Goal: Information Seeking & Learning: Learn about a topic

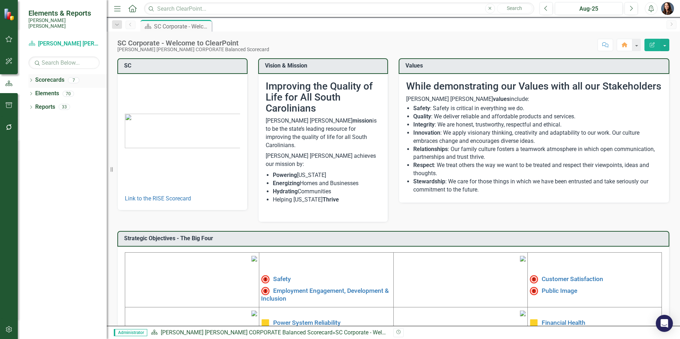
click at [32, 79] on icon "Dropdown" at bounding box center [30, 81] width 5 height 4
click at [35, 91] on icon "Dropdown" at bounding box center [34, 93] width 5 height 4
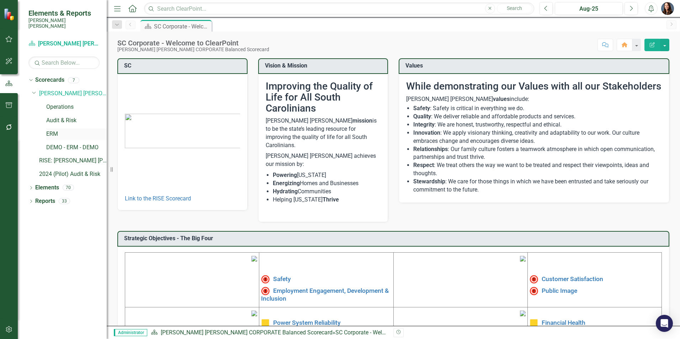
click at [51, 130] on link "ERM" at bounding box center [76, 134] width 60 height 8
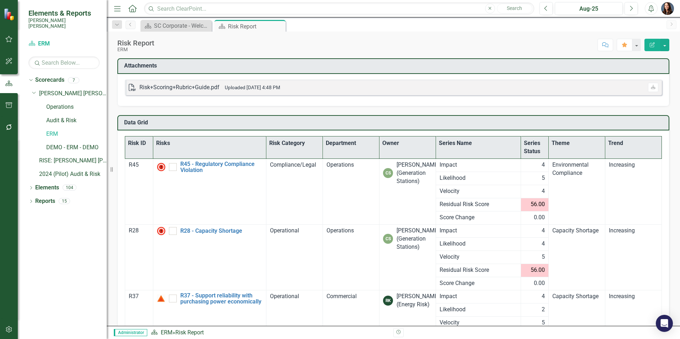
click at [553, 143] on th "Theme" at bounding box center [577, 148] width 57 height 22
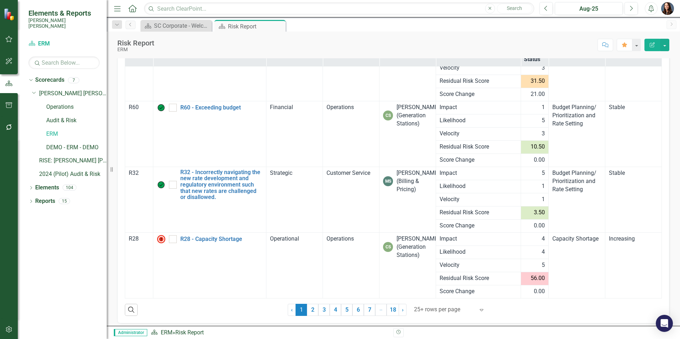
scroll to position [97, 0]
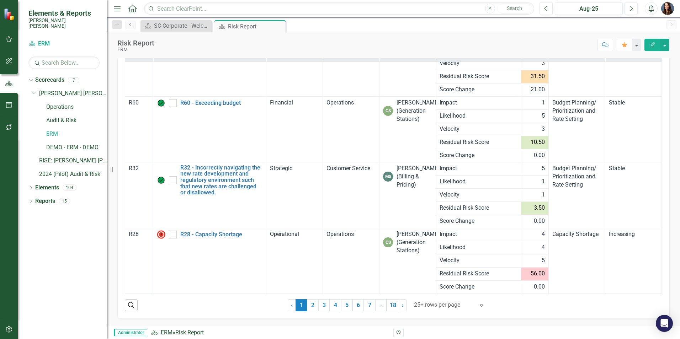
click at [416, 302] on div at bounding box center [444, 305] width 60 height 10
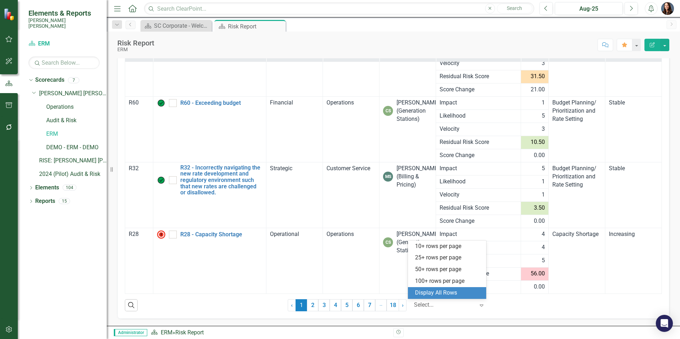
click at [418, 294] on div "Display All Rows" at bounding box center [448, 293] width 67 height 8
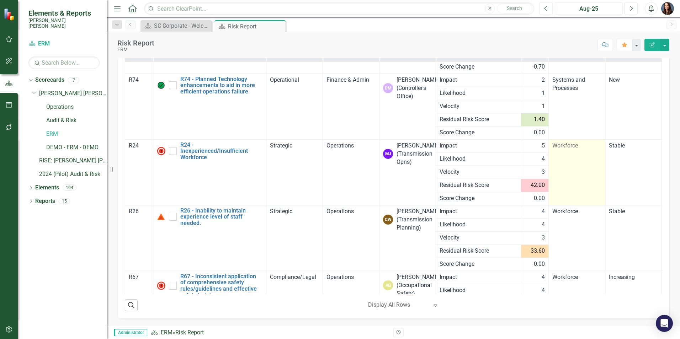
scroll to position [4791, 0]
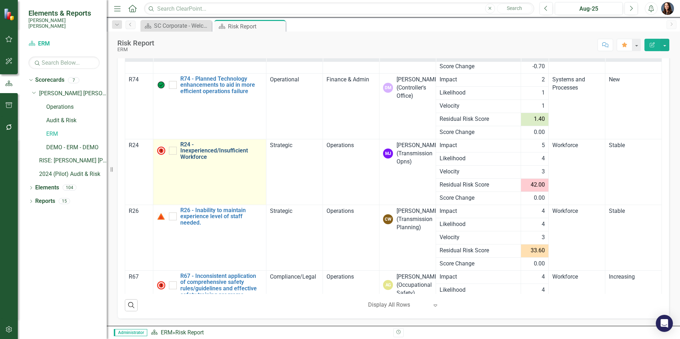
click at [199, 154] on link "R24 - Inexperienced/Insufficient Workforce" at bounding box center [221, 151] width 83 height 19
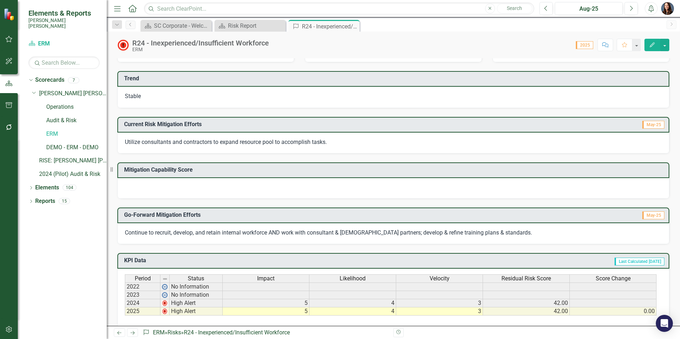
scroll to position [125, 0]
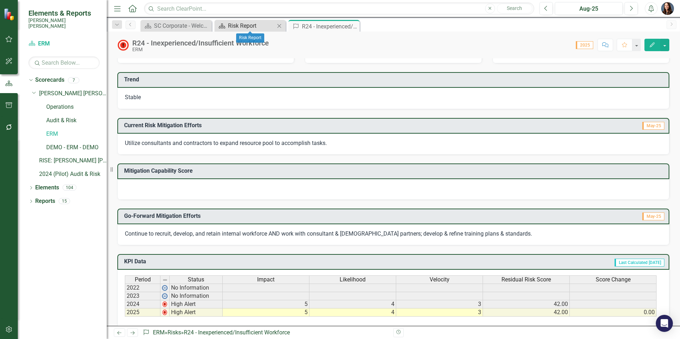
click at [241, 26] on div "Risk Report" at bounding box center [251, 25] width 47 height 9
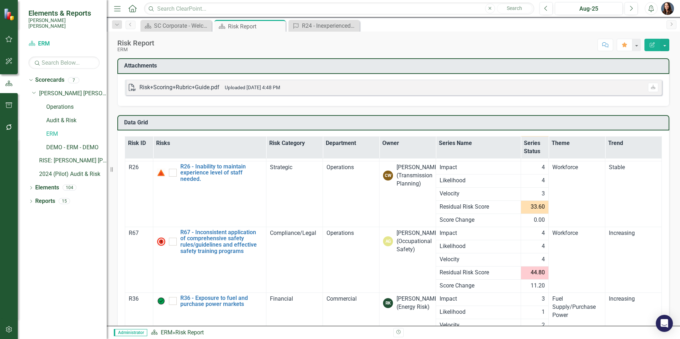
scroll to position [462, 0]
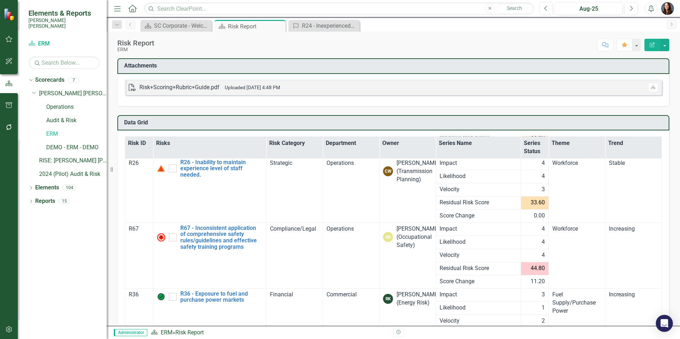
click at [552, 141] on th "Theme" at bounding box center [577, 147] width 57 height 22
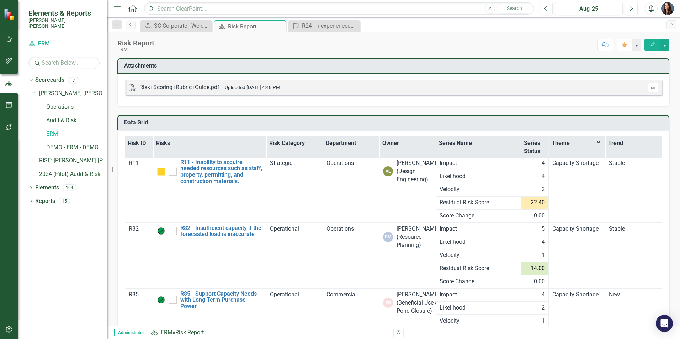
checkbox input "true"
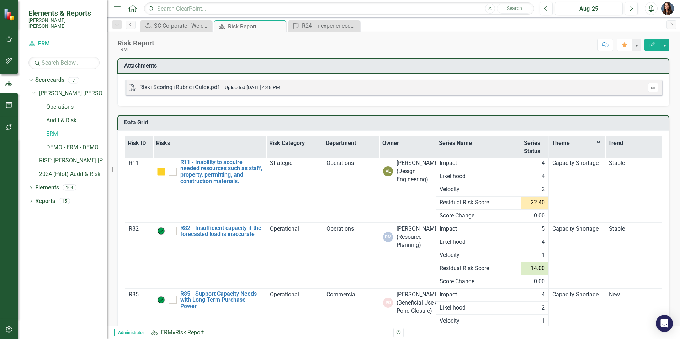
checkbox input "false"
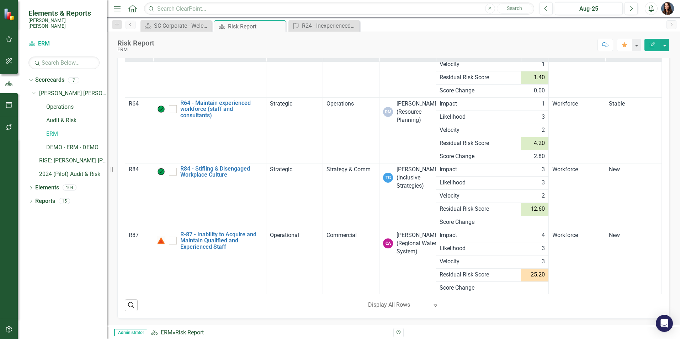
scroll to position [5623, 0]
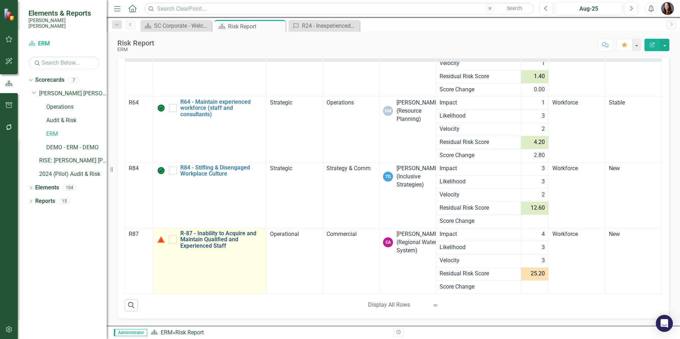
click at [218, 235] on link "R-87 - Inability to Acquire and Maintain Qualified and Experienced Staff" at bounding box center [221, 239] width 83 height 19
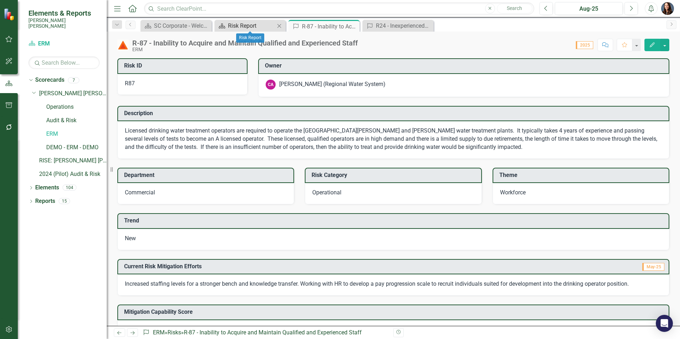
click at [244, 28] on div "Risk Report" at bounding box center [251, 25] width 47 height 9
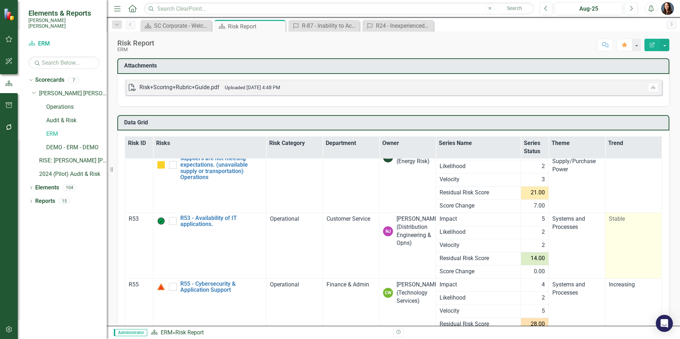
scroll to position [2454, 0]
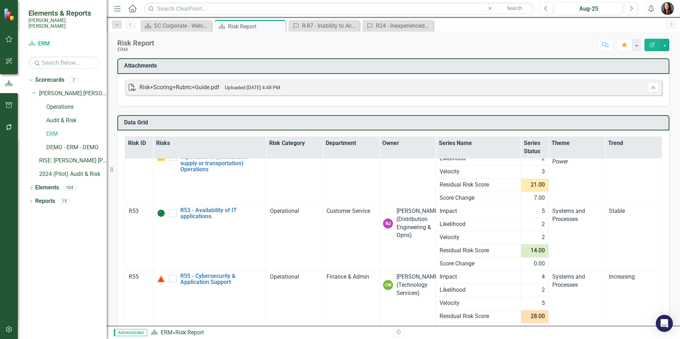
click at [554, 145] on th "Theme" at bounding box center [577, 147] width 57 height 22
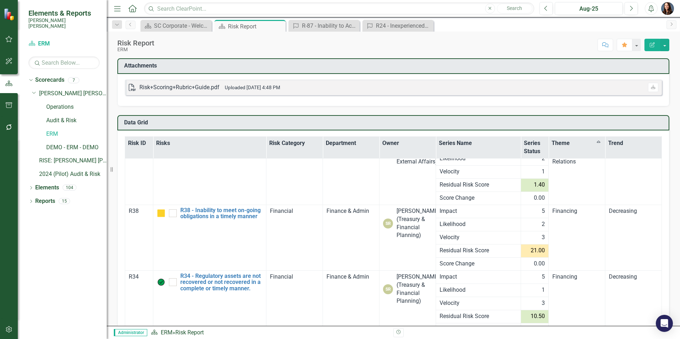
checkbox input "true"
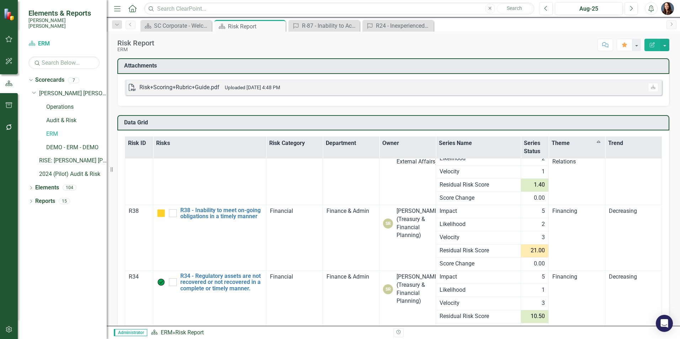
checkbox input "false"
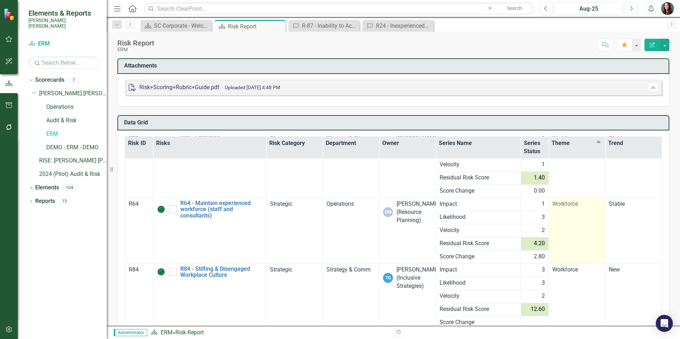
scroll to position [5623, 0]
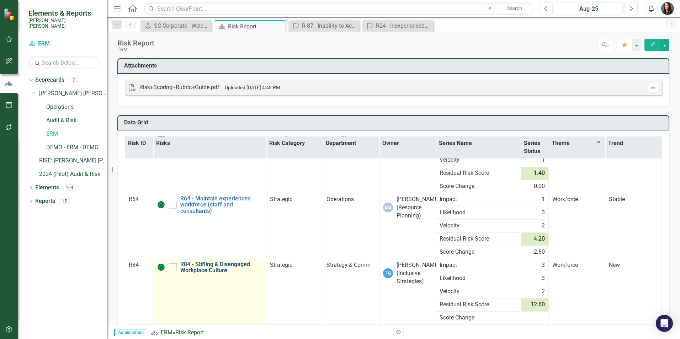
click at [207, 271] on link "R84 - Stifling & Disengaged Workplace Culture" at bounding box center [221, 267] width 83 height 12
